Goal: Register for event/course

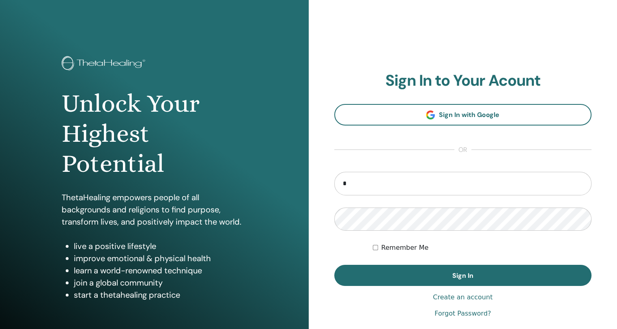
type input "**********"
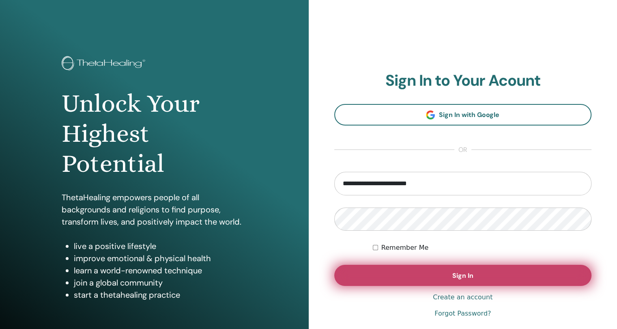
click at [447, 269] on button "Sign In" at bounding box center [463, 275] width 258 height 21
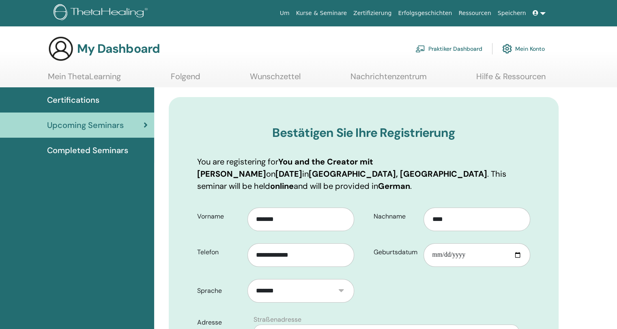
click at [447, 269] on div "**********" at bounding box center [450, 237] width 172 height 71
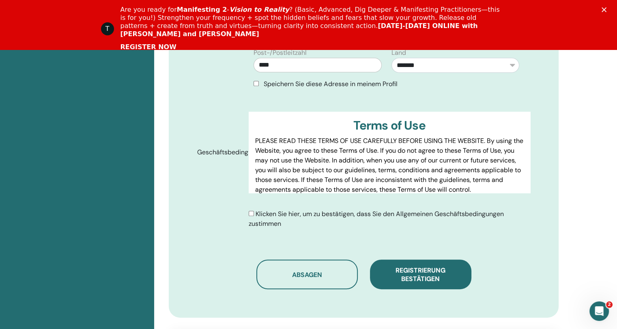
scroll to position [422, 0]
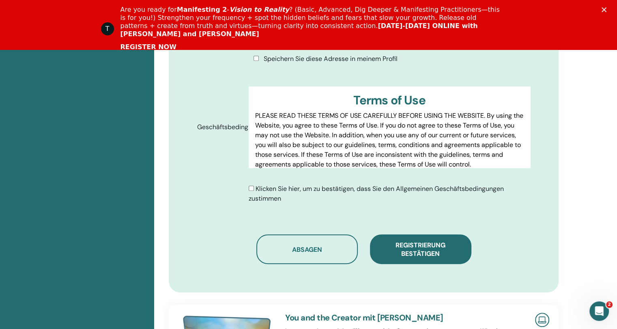
drag, startPoint x: 254, startPoint y: 187, endPoint x: 252, endPoint y: 194, distance: 6.6
click at [252, 194] on div "Klicken Sie hier, um zu bestätigen, dass Sie den Allgemeinen Geschäftsbedingung…" at bounding box center [390, 193] width 282 height 19
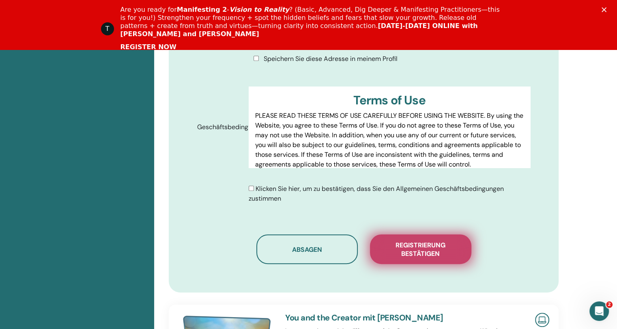
click at [419, 246] on span "Registrierung bestätigen" at bounding box center [420, 249] width 81 height 17
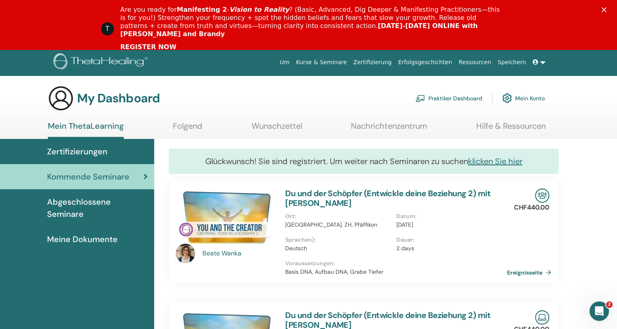
click at [252, 121] on link "Wunschzettel" at bounding box center [277, 129] width 51 height 16
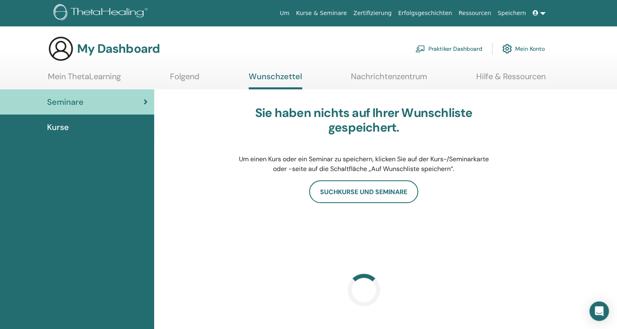
click at [228, 177] on div "Sie haben nichts auf Ihrer Wunschliste gespeichert. Um einen Kurs oder ein Semi…" at bounding box center [364, 139] width 390 height 81
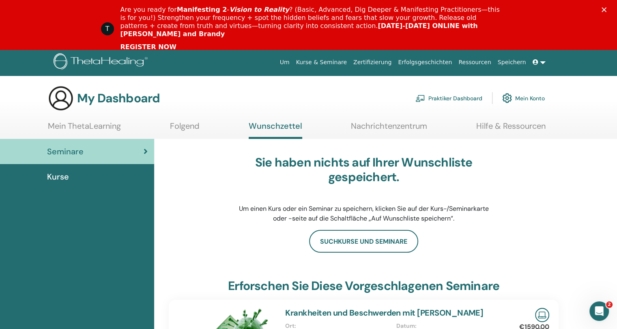
click at [110, 142] on link "Seminare" at bounding box center [77, 151] width 154 height 25
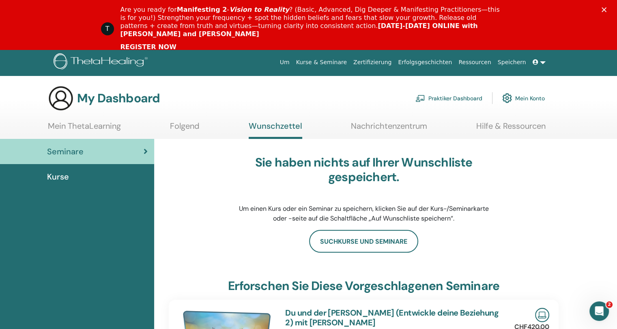
click at [83, 124] on link "Mein ThetaLearning" at bounding box center [84, 129] width 73 height 16
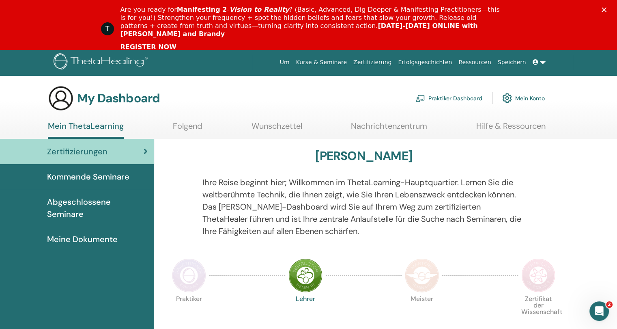
drag, startPoint x: 340, startPoint y: 62, endPoint x: 335, endPoint y: 62, distance: 5.3
click at [335, 62] on link "Kurse & Seminare" at bounding box center [321, 62] width 57 height 15
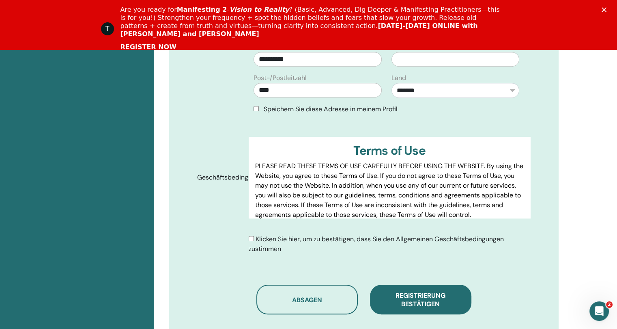
scroll to position [373, 0]
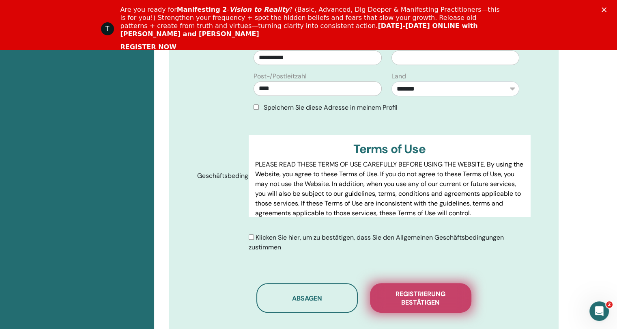
click at [416, 305] on span "Registrierung bestätigen" at bounding box center [420, 297] width 81 height 17
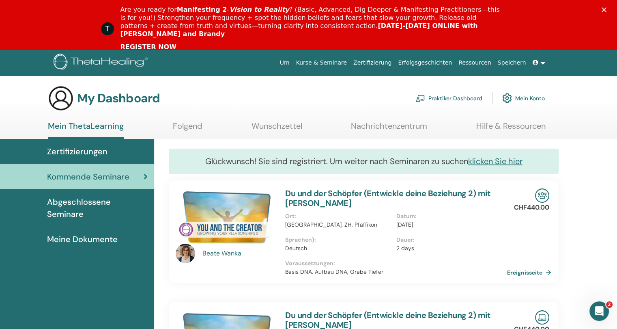
click at [279, 17] on div "Are you ready for Manifesting 2 - Vision to Reality ? (Basic, Advanced, Dig Dee…" at bounding box center [311, 22] width 383 height 32
click at [292, 128] on link "Wunschzettel" at bounding box center [277, 129] width 51 height 16
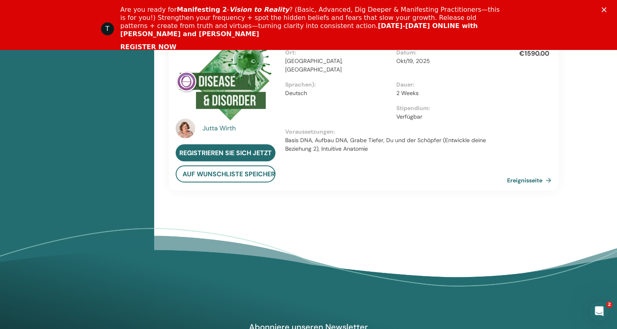
scroll to position [641, 0]
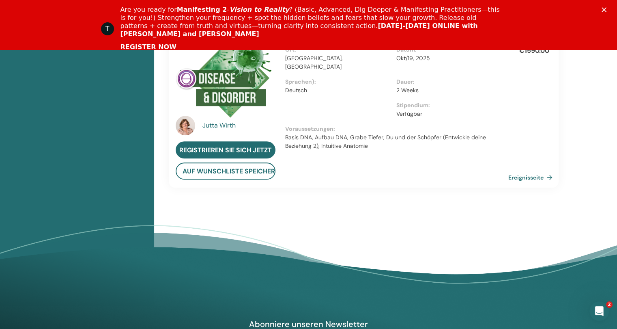
drag, startPoint x: 518, startPoint y: 178, endPoint x: 518, endPoint y: 172, distance: 6.1
click at [518, 172] on link "Ereignisseite" at bounding box center [531, 177] width 47 height 12
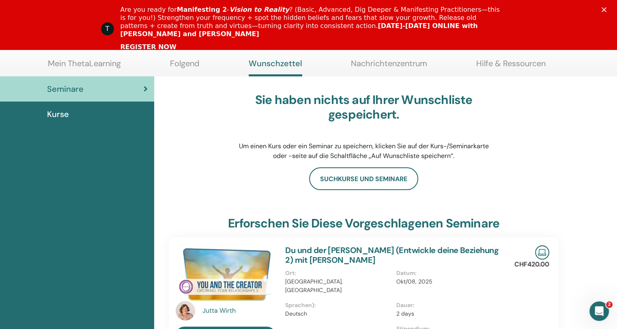
scroll to position [0, 0]
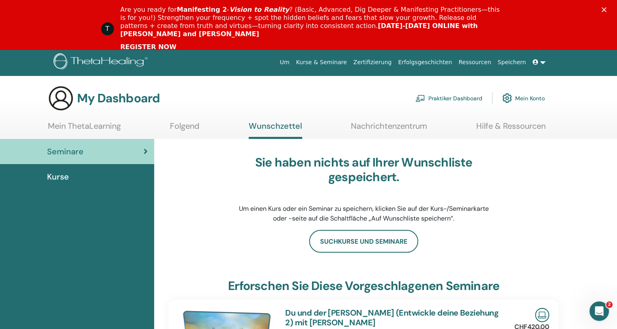
click at [180, 125] on link "Folgend" at bounding box center [185, 129] width 30 height 16
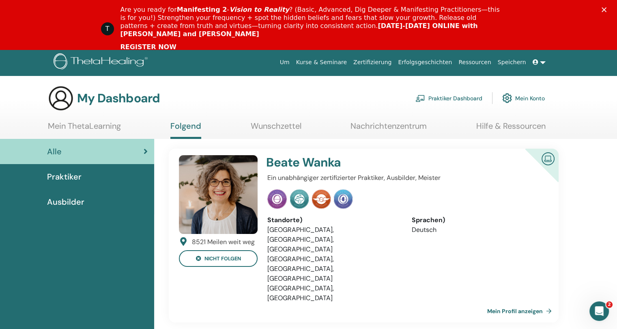
click at [115, 130] on link "Mein ThetaLearning" at bounding box center [84, 129] width 73 height 16
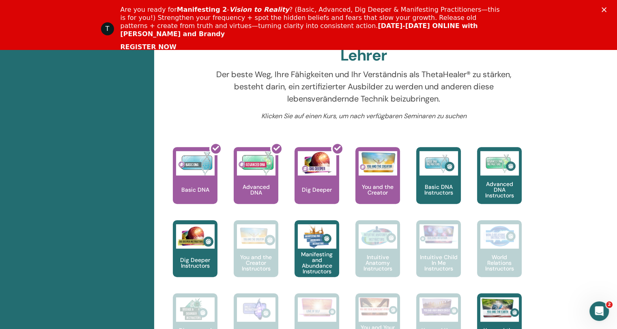
scroll to position [315, 0]
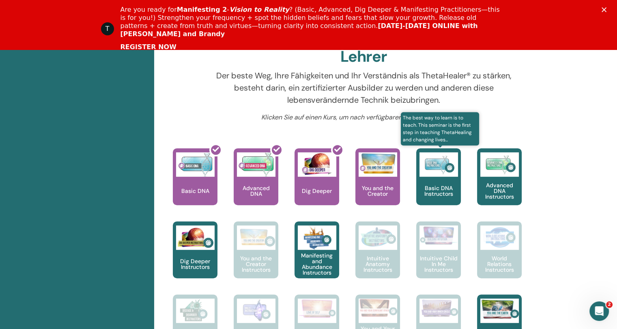
click at [441, 188] on p "Basic DNA Instructors" at bounding box center [438, 190] width 45 height 11
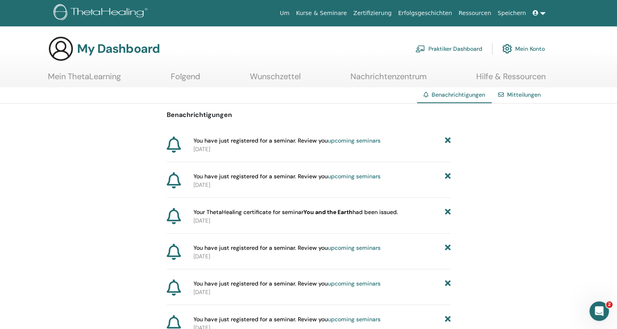
drag, startPoint x: 377, startPoint y: 38, endPoint x: 258, endPoint y: 51, distance: 119.6
click at [377, 38] on div "My Dashboard Praktiker Dashboard Mein Konto" at bounding box center [296, 49] width 497 height 26
click at [101, 72] on link "Mein ThetaLearning" at bounding box center [84, 79] width 73 height 16
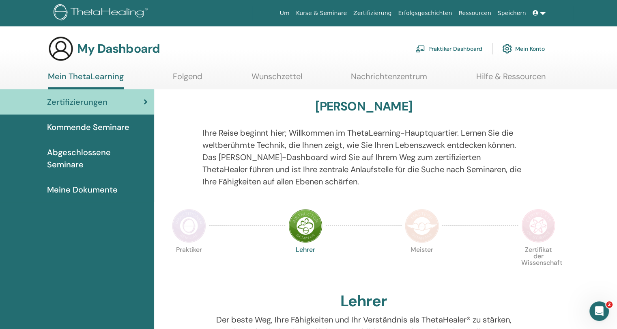
click at [118, 149] on span "Abgeschlossene Seminare" at bounding box center [97, 158] width 101 height 24
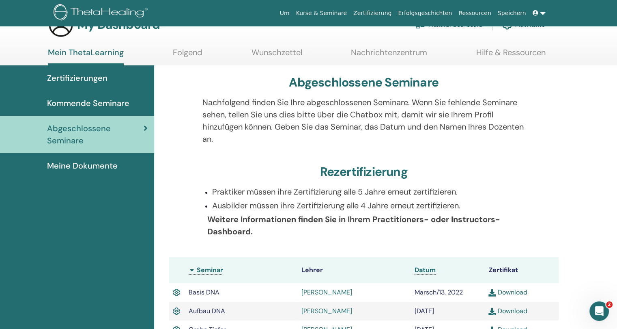
scroll to position [19, 0]
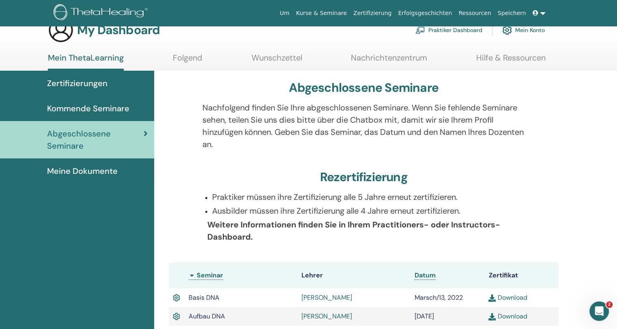
click at [109, 169] on span "Meine Dokumente" at bounding box center [82, 171] width 71 height 12
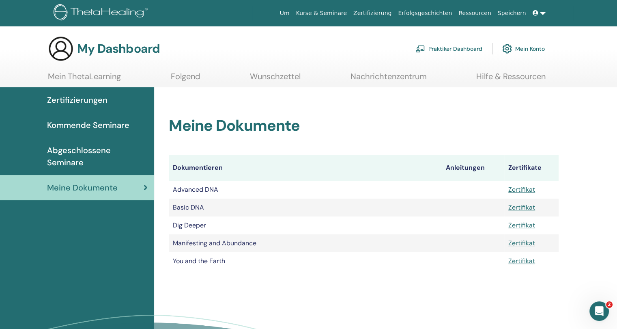
click at [389, 15] on link "Zertifizierung" at bounding box center [372, 13] width 45 height 15
